Goal: Task Accomplishment & Management: Use online tool/utility

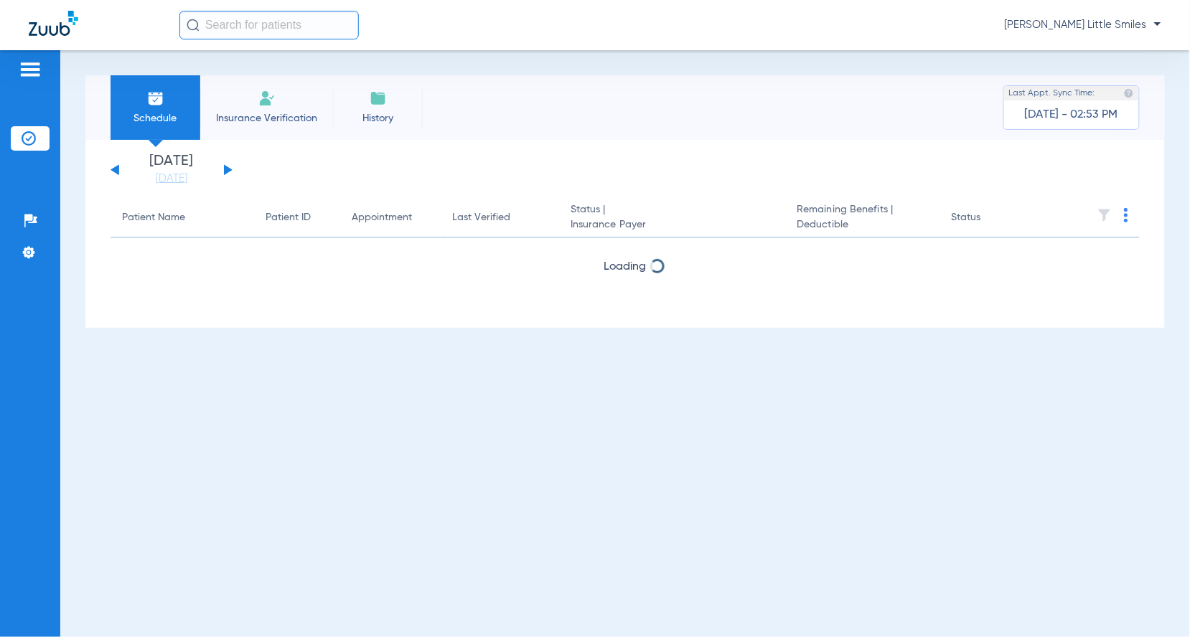
click at [243, 116] on span "Insurance Verification" at bounding box center [266, 118] width 111 height 14
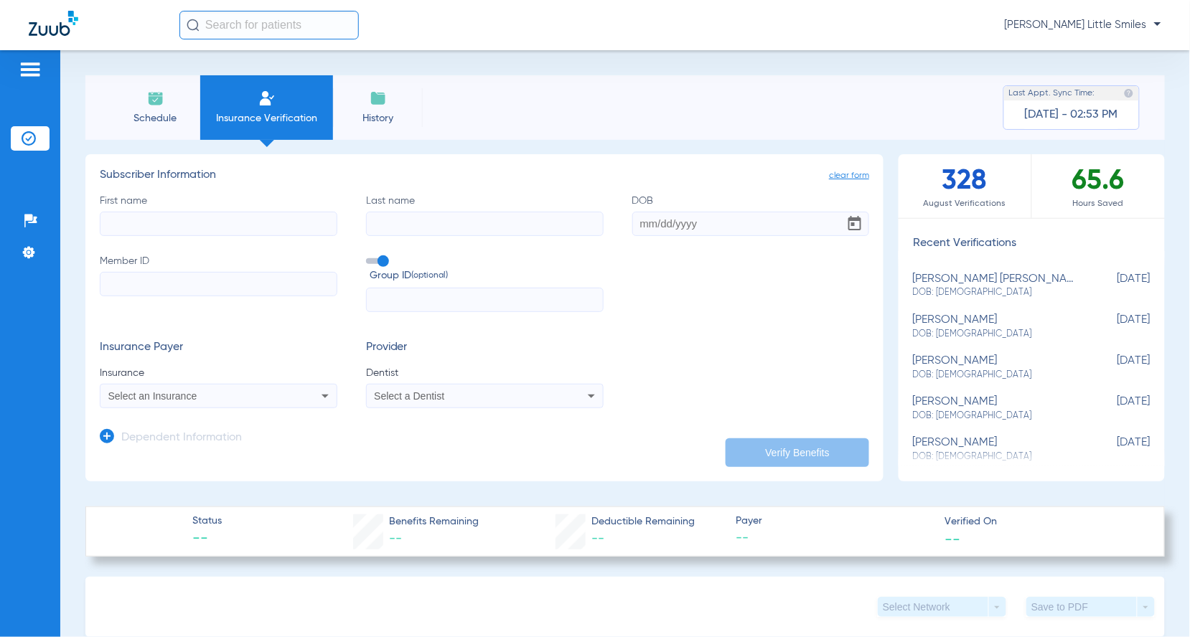
click at [191, 225] on input "First name" at bounding box center [218, 224] width 237 height 24
type input "[PERSON_NAME]"
type input "micah"
type input "[DATE]"
click at [177, 284] on input "Member ID" at bounding box center [218, 284] width 237 height 24
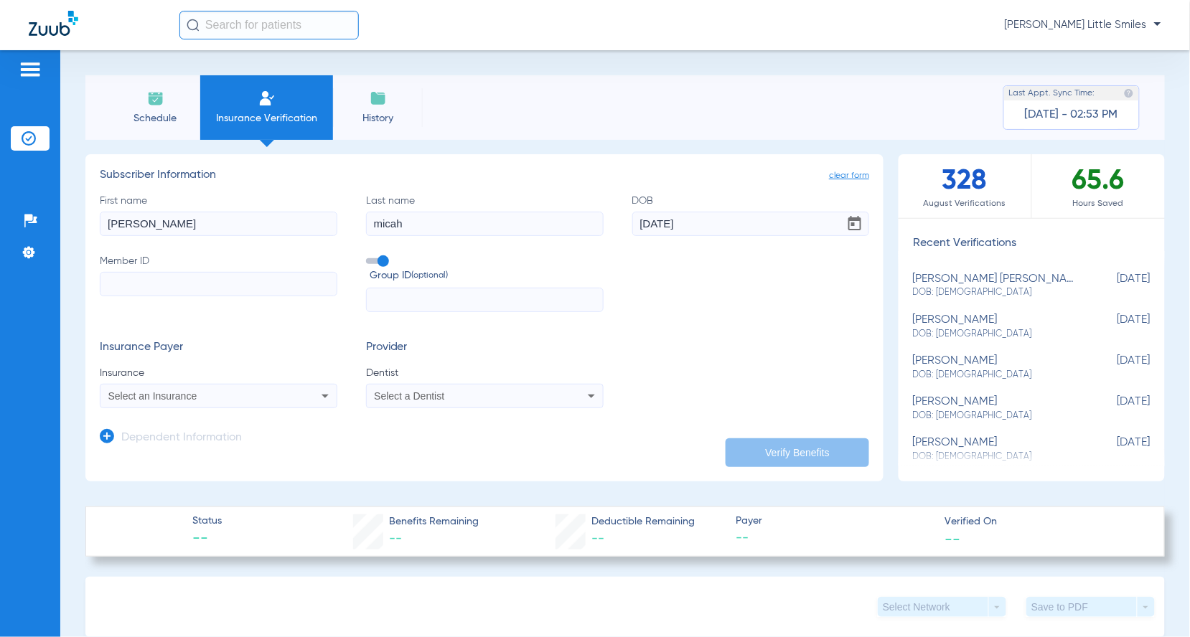
paste input "216-37-9987"
click at [148, 276] on input "216-37-9987" at bounding box center [218, 284] width 237 height 24
type input "216379987"
click at [160, 392] on span "Select an Insurance" at bounding box center [152, 395] width 89 height 11
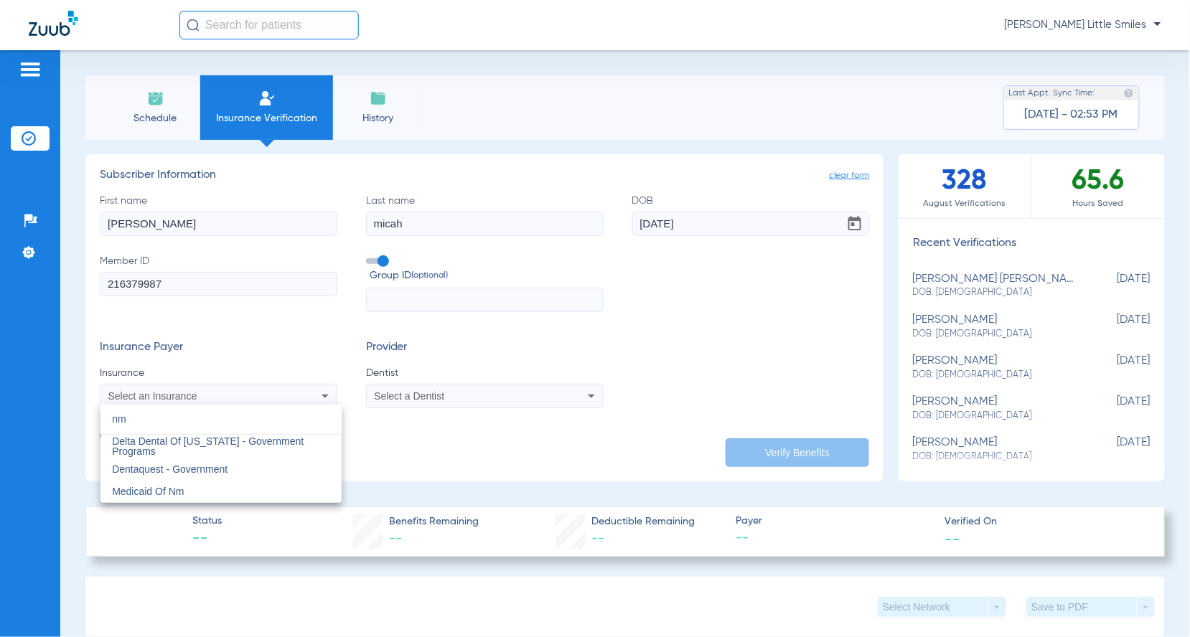
type input "n"
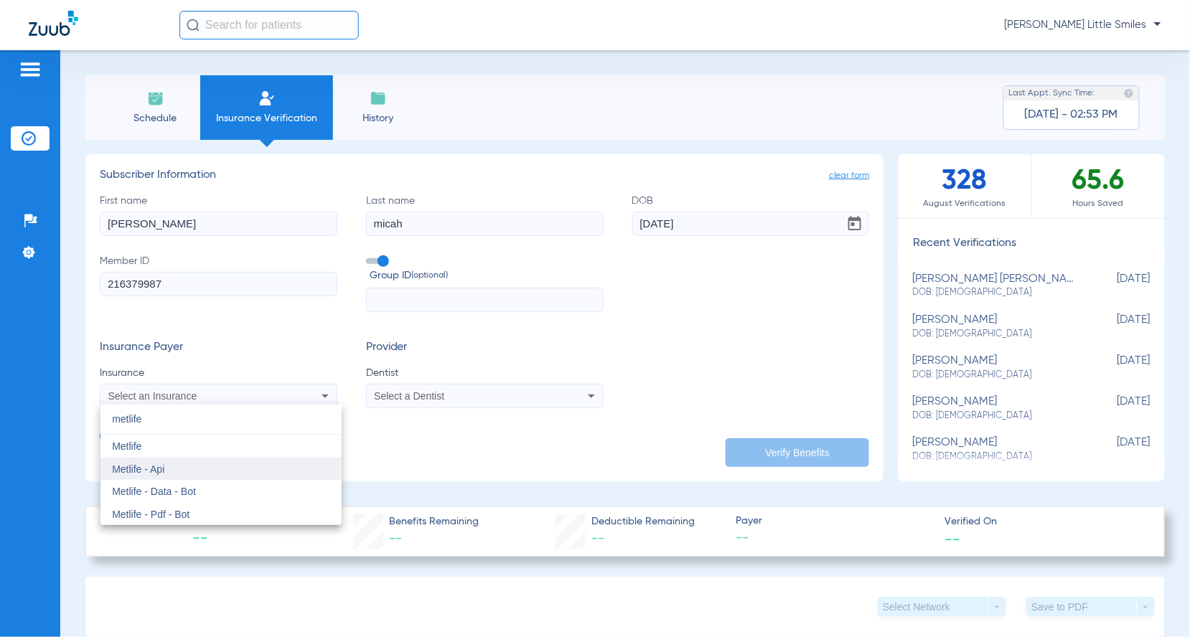
type input "metlife"
click at [160, 474] on mat-option "Metlife - Api" at bounding box center [220, 469] width 241 height 23
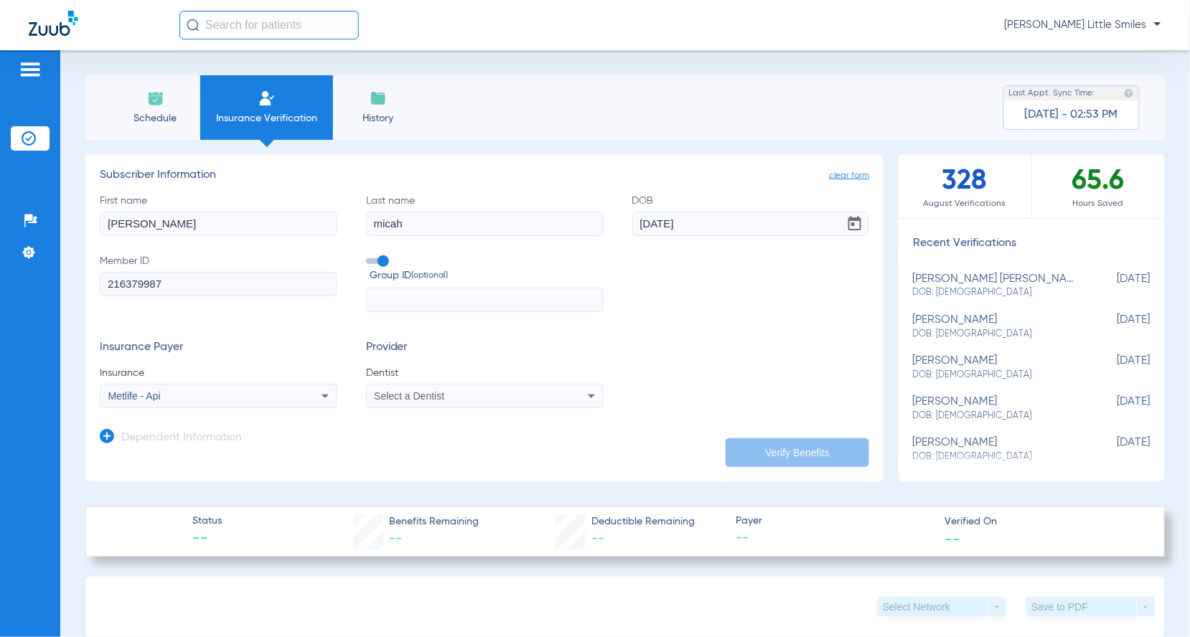
click at [485, 399] on div "Select a Dentist" at bounding box center [462, 396] width 177 height 10
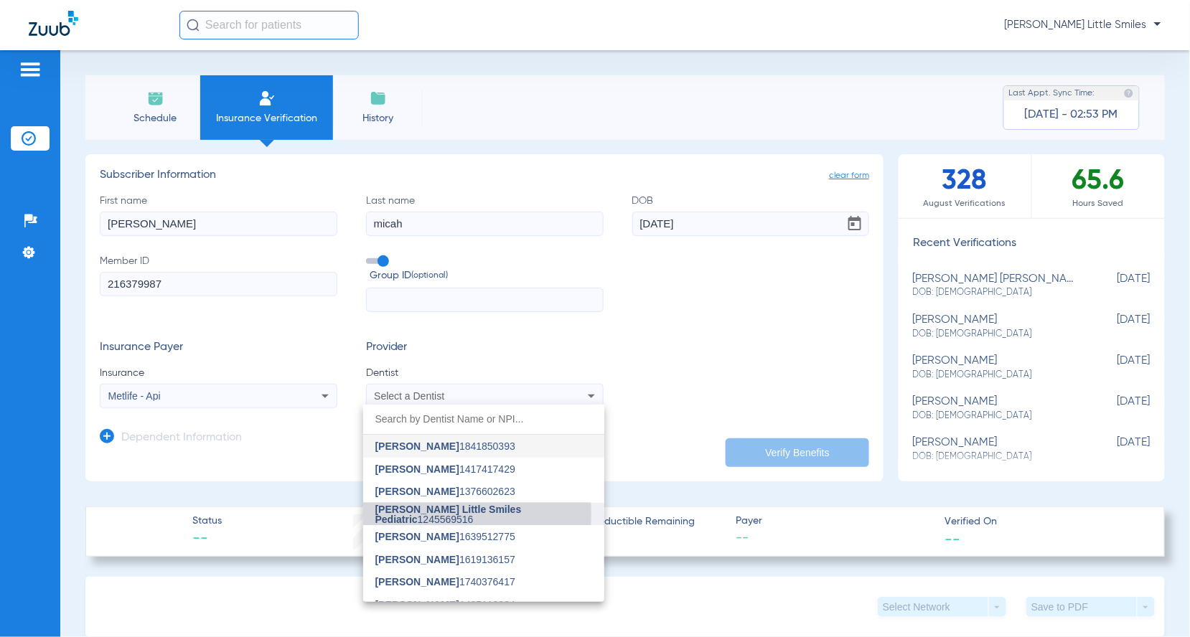
click at [441, 514] on span "[PERSON_NAME] Little Smiles Pediatric" at bounding box center [448, 515] width 146 height 22
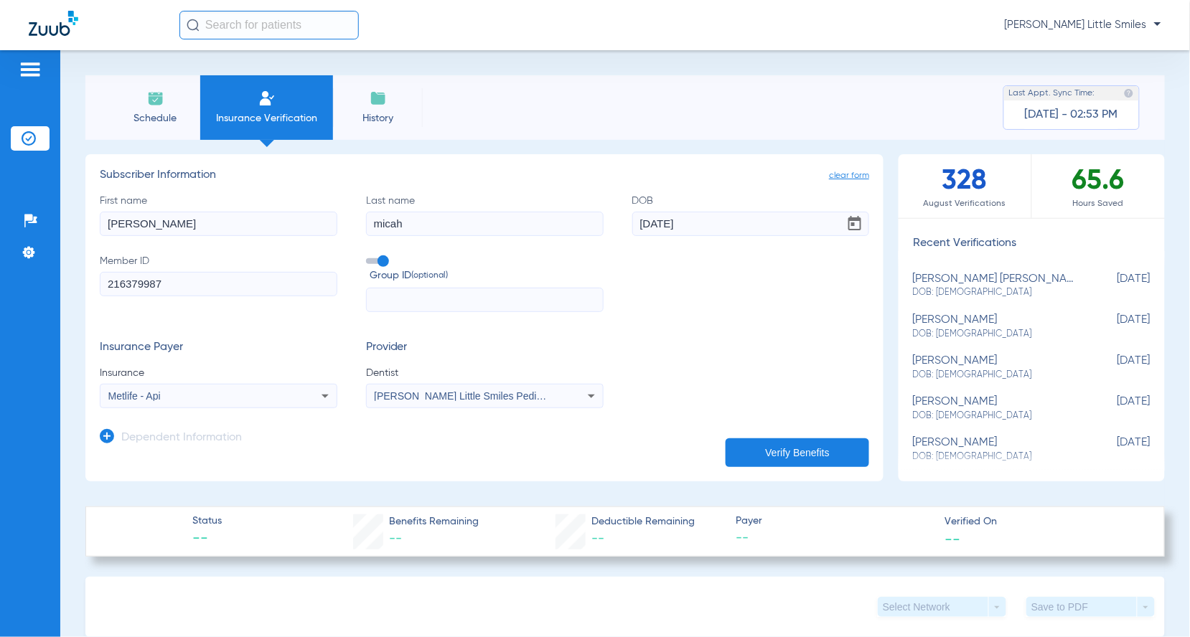
click at [770, 451] on button "Verify Benefits" at bounding box center [796, 452] width 143 height 29
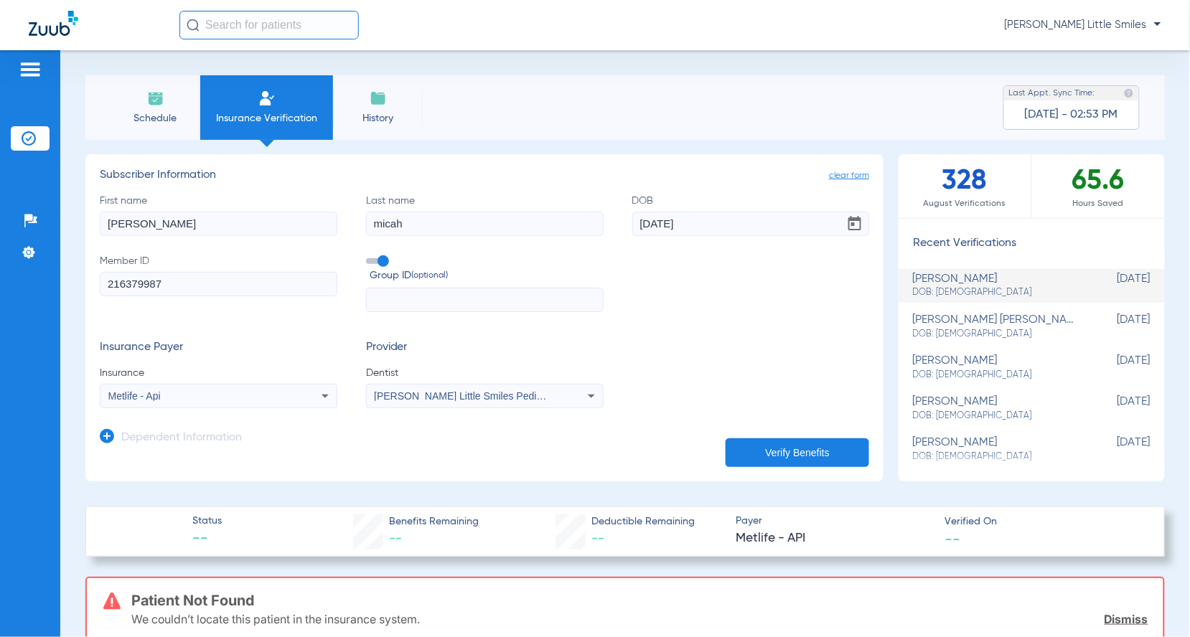
click at [237, 399] on div "Metlife - Api" at bounding box center [196, 396] width 177 height 10
type input "princ"
click at [184, 435] on mat-option "princ close" at bounding box center [220, 420] width 241 height 30
click at [184, 441] on mat-option "Principal" at bounding box center [220, 446] width 241 height 23
click at [743, 453] on button "Verify Benefits" at bounding box center [796, 452] width 143 height 29
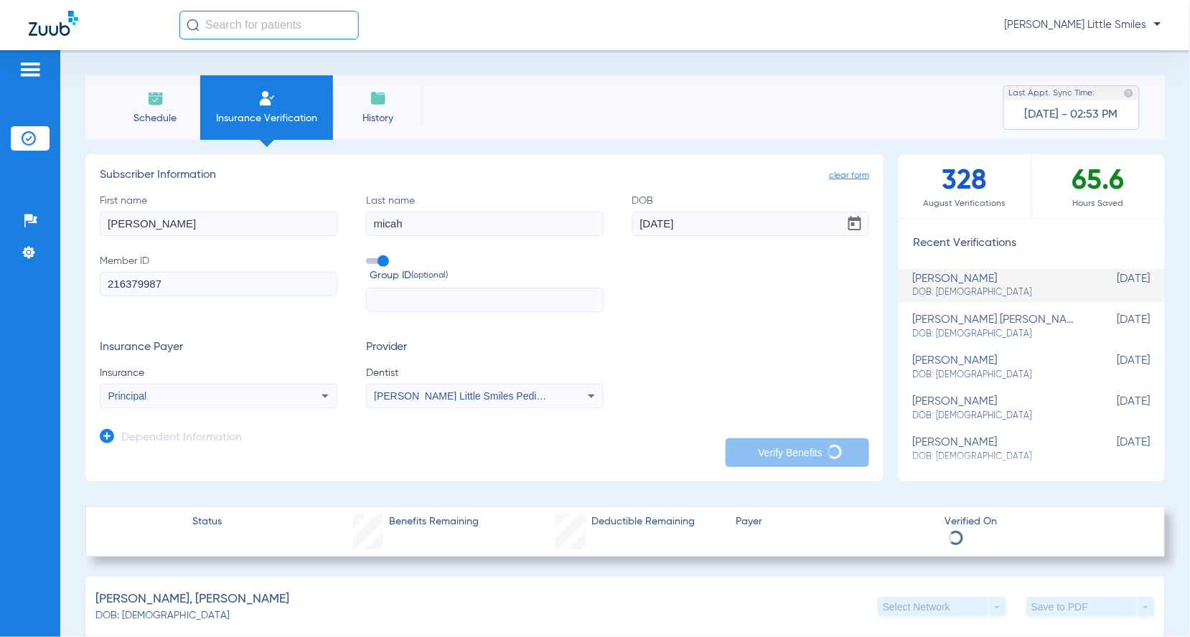
scroll to position [179, 0]
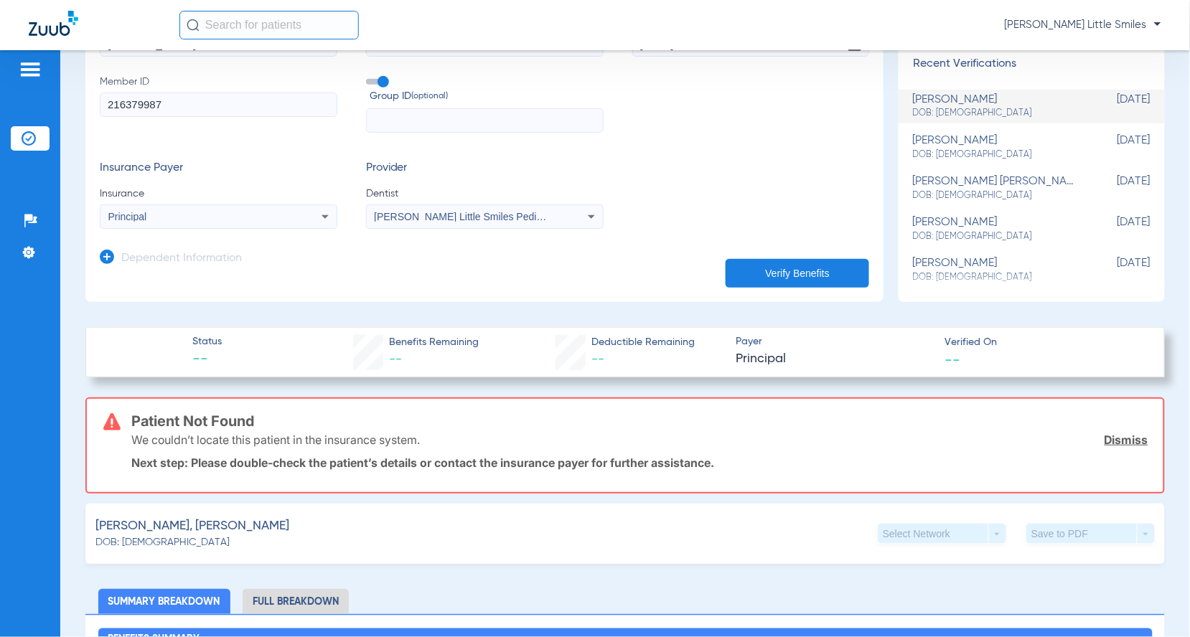
click at [743, 147] on form "First name [PERSON_NAME] Last name [PERSON_NAME] [DEMOGRAPHIC_DATA] Member ID 2…" at bounding box center [484, 121] width 769 height 215
